Goal: Task Accomplishment & Management: Use online tool/utility

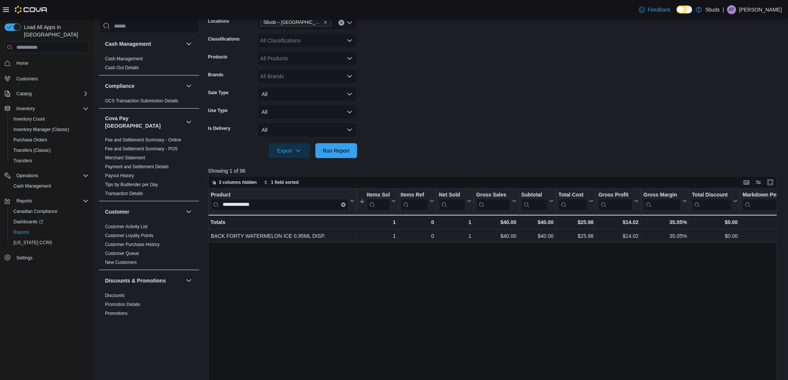
scroll to position [455, 0]
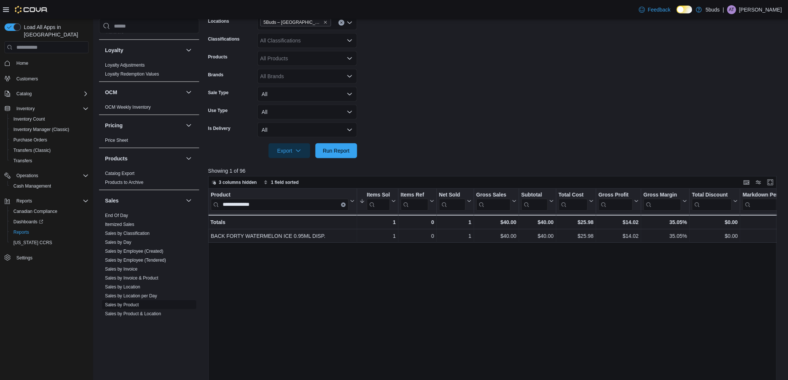
click at [134, 302] on link "Sales by Product" at bounding box center [122, 304] width 34 height 5
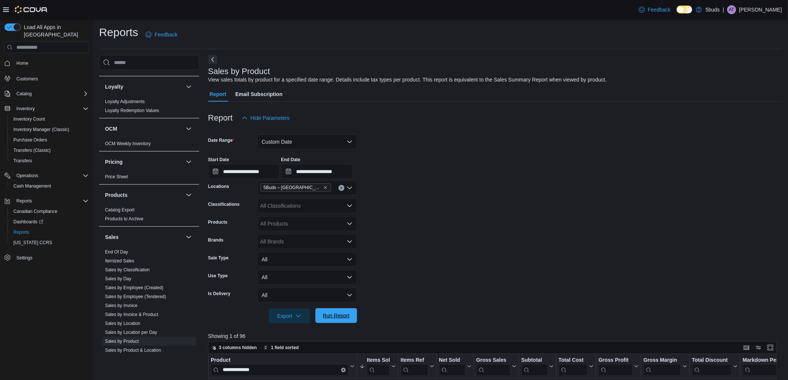
click at [341, 318] on span "Run Report" at bounding box center [336, 315] width 27 height 7
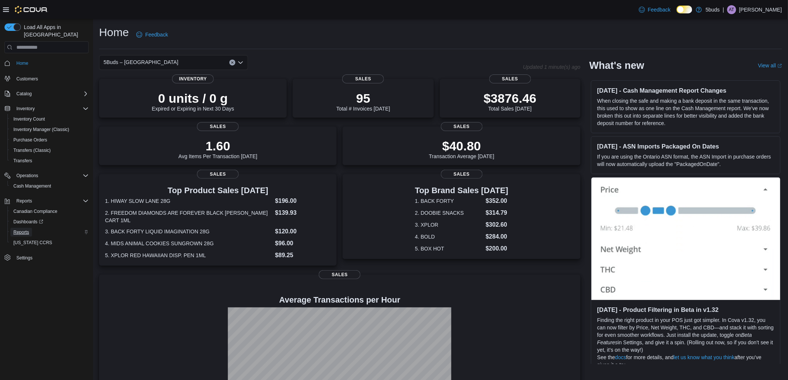
click at [28, 229] on span "Reports" at bounding box center [21, 232] width 16 height 6
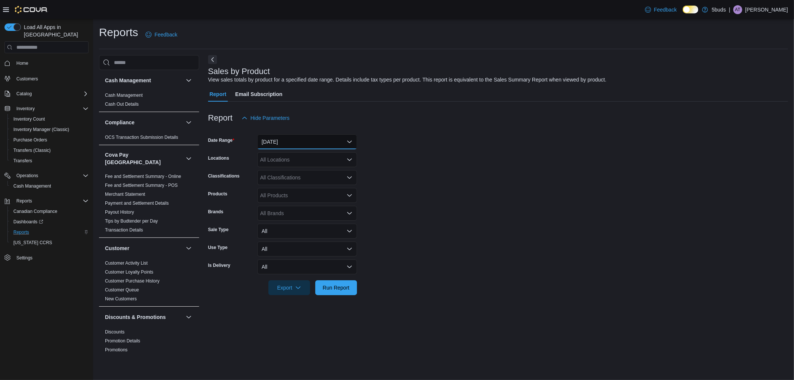
click at [288, 141] on button "[DATE]" at bounding box center [307, 141] width 100 height 15
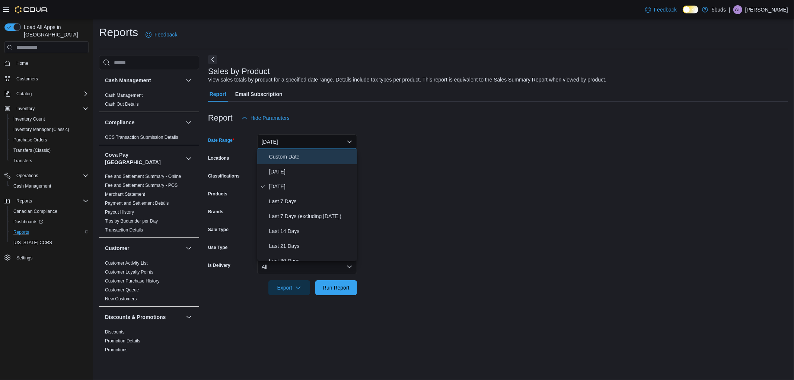
click at [284, 152] on span "Custom Date" at bounding box center [311, 156] width 85 height 9
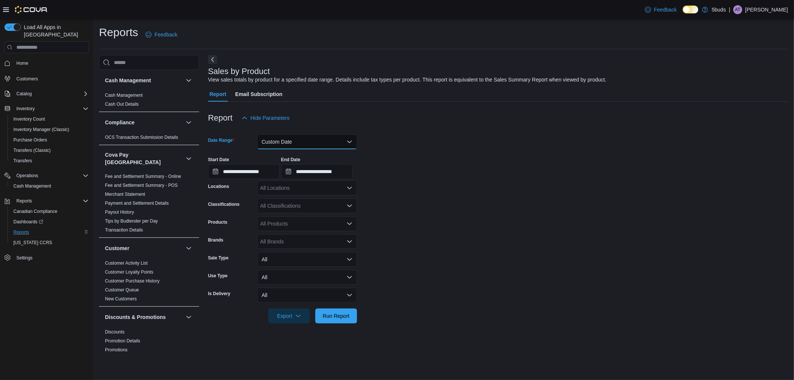
click at [287, 143] on button "Custom Date" at bounding box center [307, 141] width 100 height 15
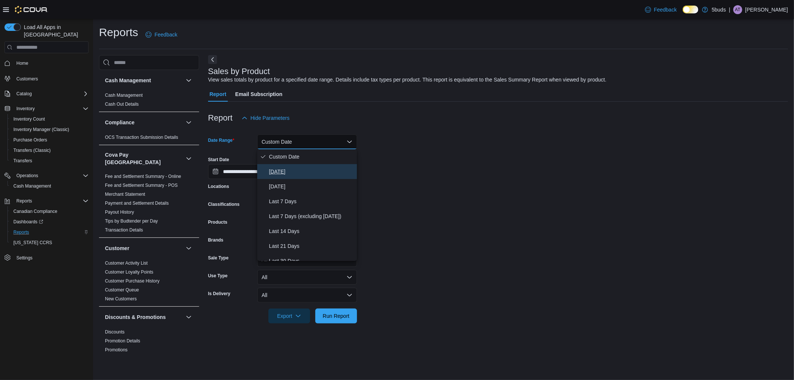
click at [281, 172] on span "[DATE]" at bounding box center [311, 171] width 85 height 9
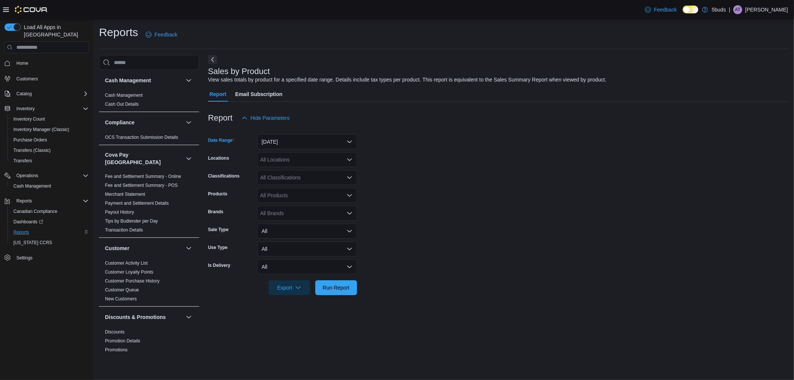
click at [486, 201] on form "Date Range [DATE] Locations All Locations Classifications All Classifications P…" at bounding box center [498, 210] width 580 height 170
click at [304, 162] on div "All Locations" at bounding box center [307, 159] width 100 height 15
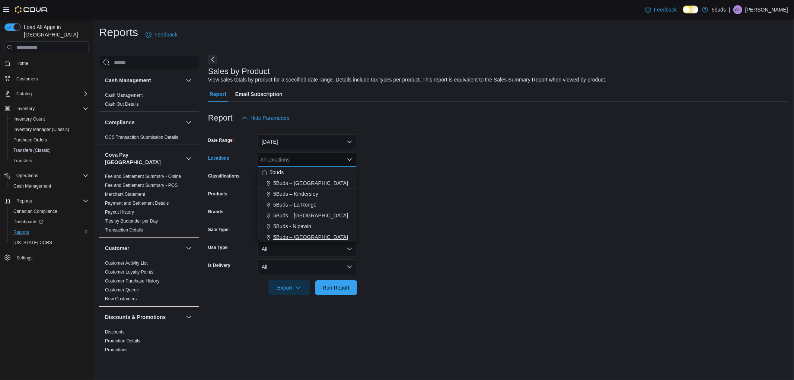
click at [319, 234] on span "5Buds – [GEOGRAPHIC_DATA]" at bounding box center [310, 236] width 75 height 7
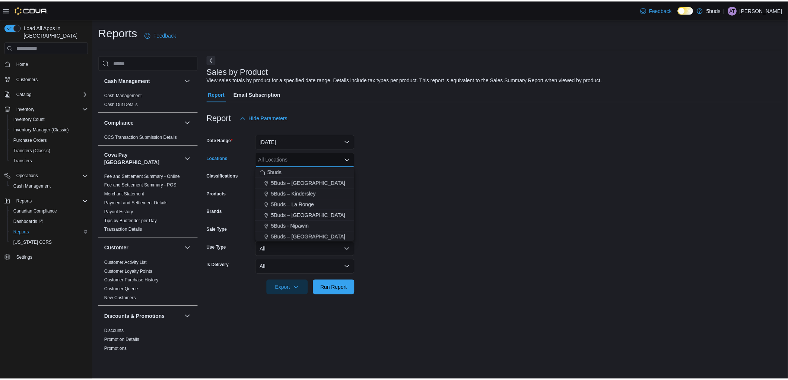
scroll to position [1, 0]
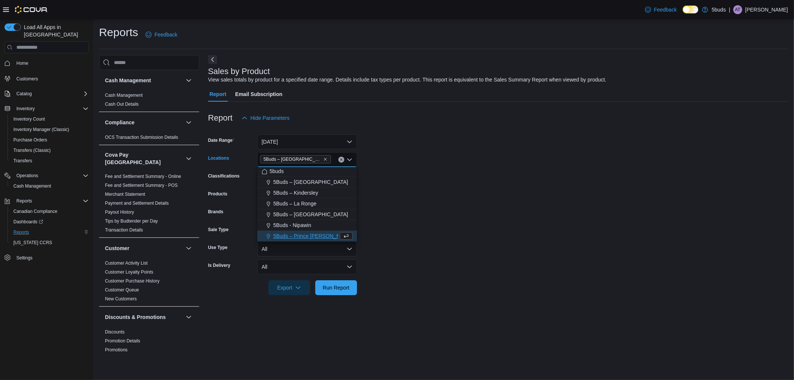
click at [435, 236] on form "Date Range [DATE] Locations 5Buds – [GEOGRAPHIC_DATA] Combo box. Selected. 5Bud…" at bounding box center [498, 210] width 580 height 170
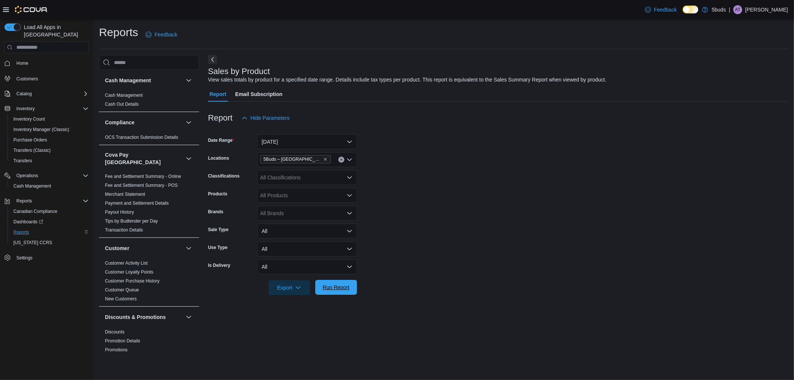
click at [338, 283] on span "Run Report" at bounding box center [336, 287] width 33 height 15
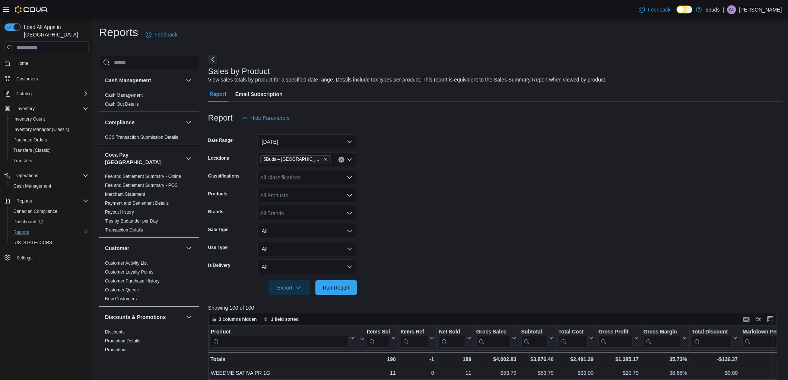
scroll to position [243, 0]
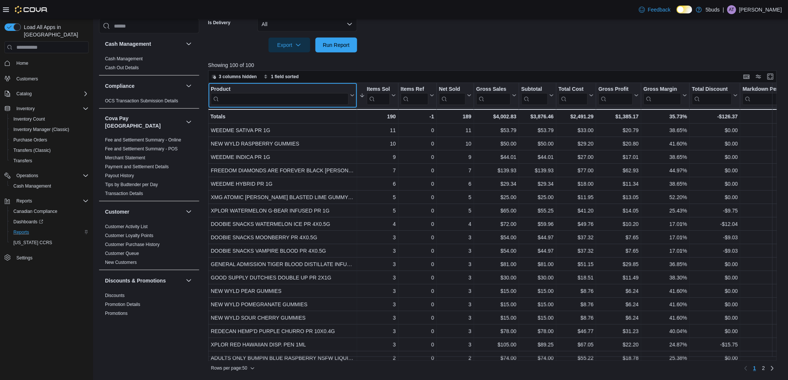
click at [229, 98] on input "search" at bounding box center [280, 99] width 138 height 12
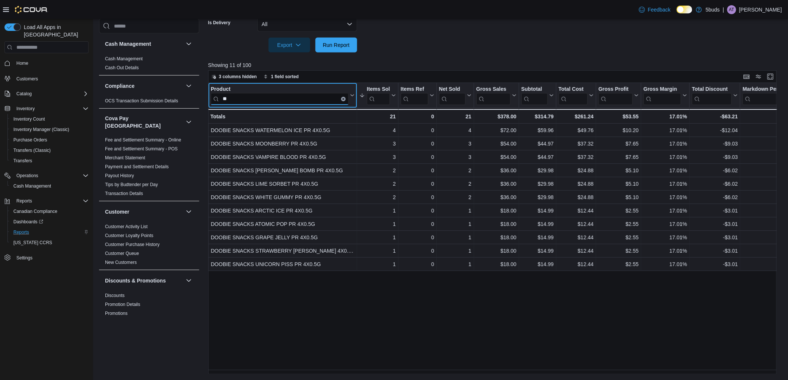
type input "*"
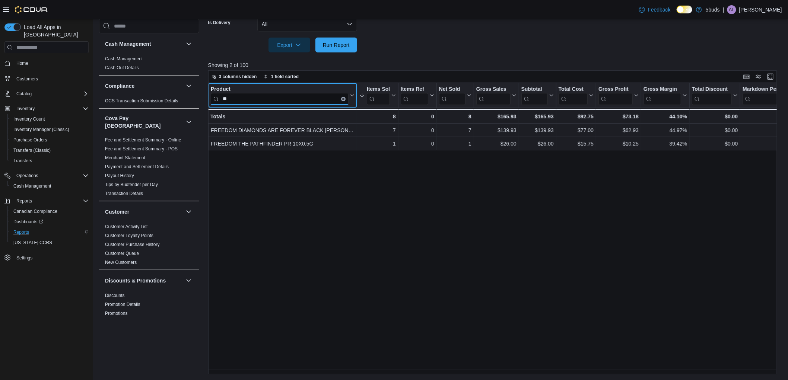
type input "*"
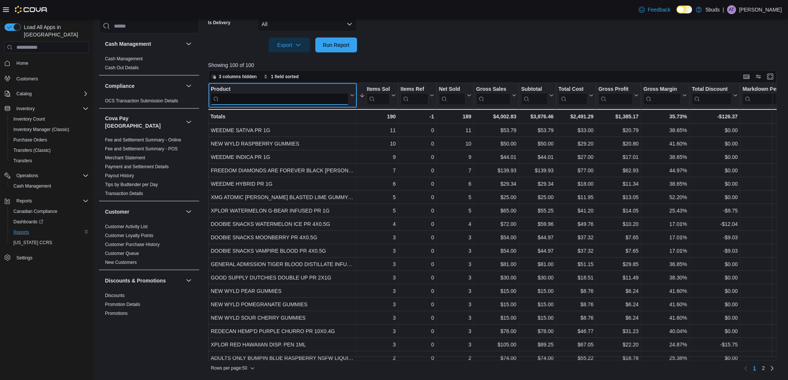
type input "*"
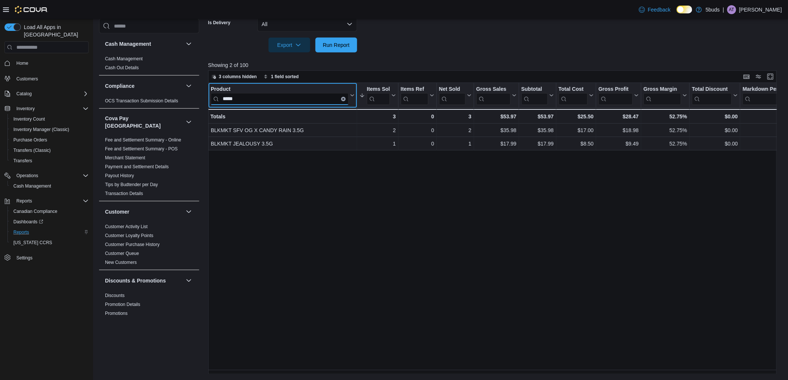
type input "*****"
click at [27, 60] on span "Home" at bounding box center [22, 63] width 12 height 6
